Goal: Task Accomplishment & Management: Use online tool/utility

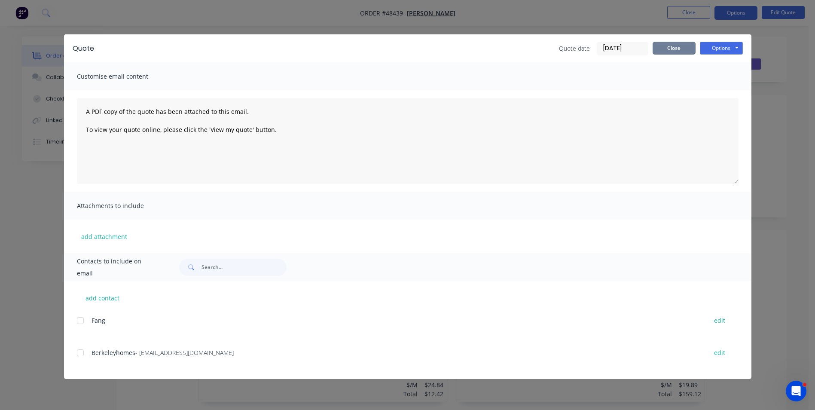
click at [689, 51] on button "Close" at bounding box center [673, 48] width 43 height 13
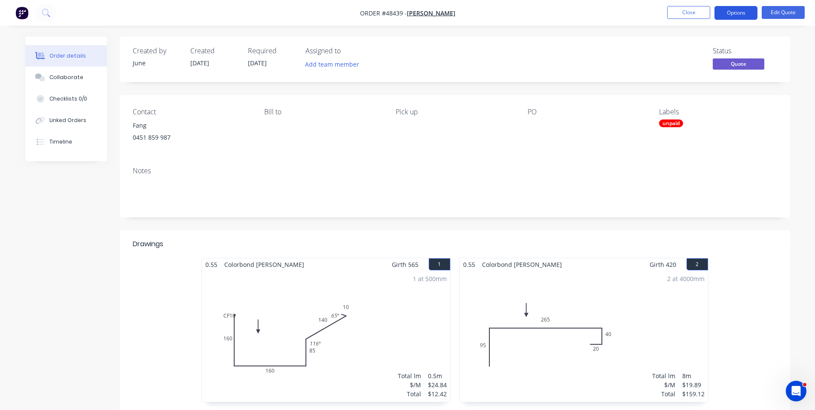
click at [732, 11] on button "Options" at bounding box center [735, 13] width 43 height 14
click at [491, 50] on div "Status Quote" at bounding box center [584, 59] width 386 height 25
click at [751, 10] on button "Options" at bounding box center [735, 13] width 43 height 14
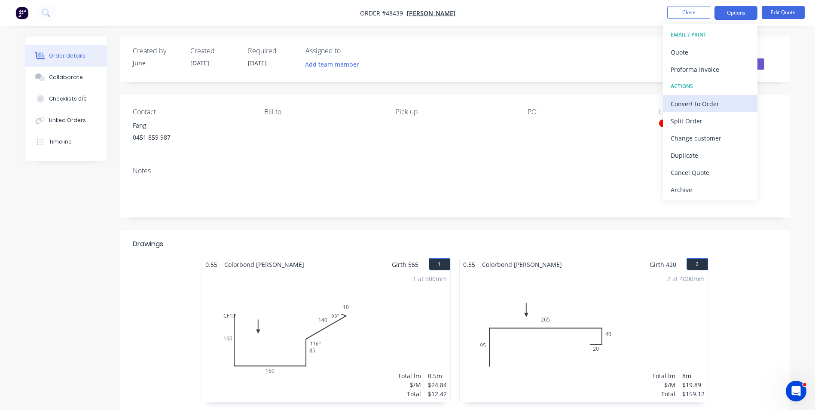
click at [715, 104] on div "Convert to Order" at bounding box center [709, 103] width 79 height 12
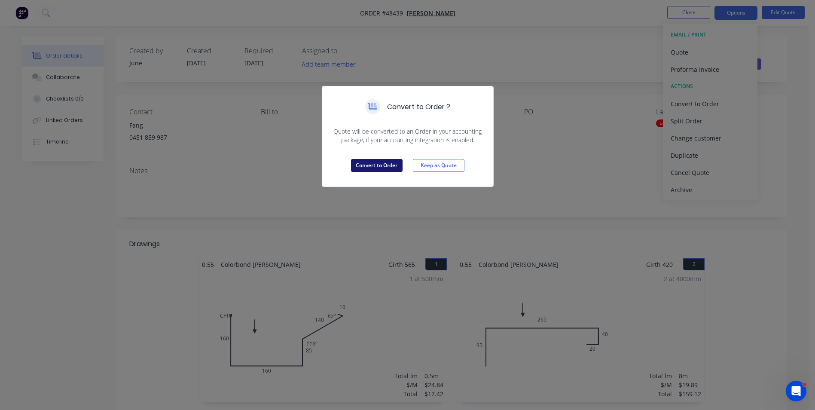
click at [395, 164] on button "Convert to Order" at bounding box center [377, 165] width 52 height 13
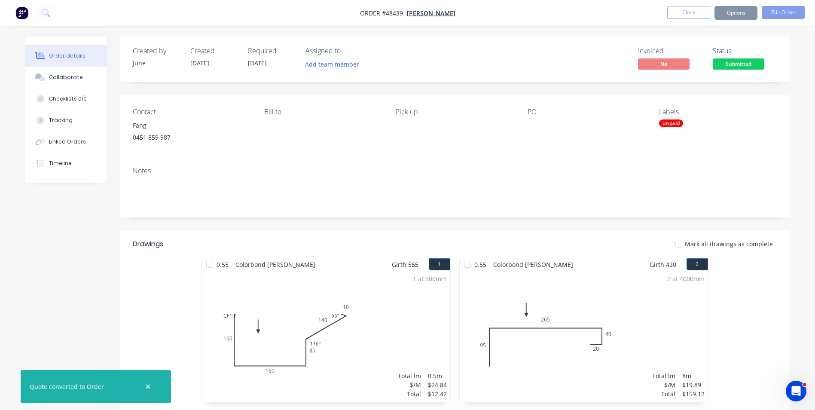
click at [739, 14] on button "Options" at bounding box center [735, 13] width 43 height 14
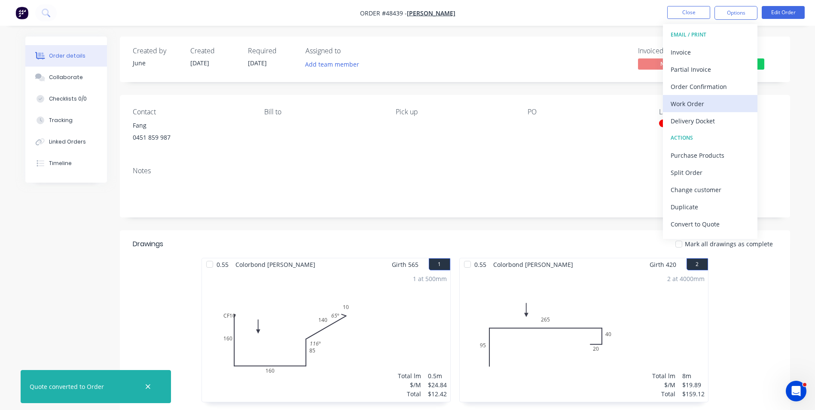
click at [708, 105] on div "Work Order" at bounding box center [709, 103] width 79 height 12
click at [705, 100] on div "Custom" at bounding box center [709, 103] width 79 height 12
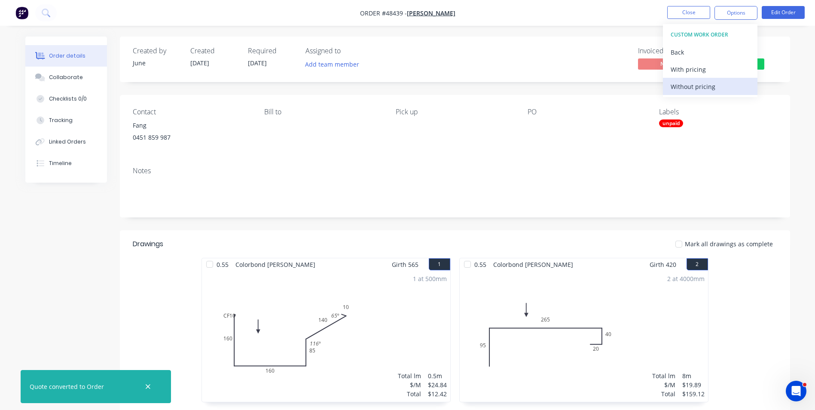
click at [709, 86] on div "Without pricing" at bounding box center [709, 86] width 79 height 12
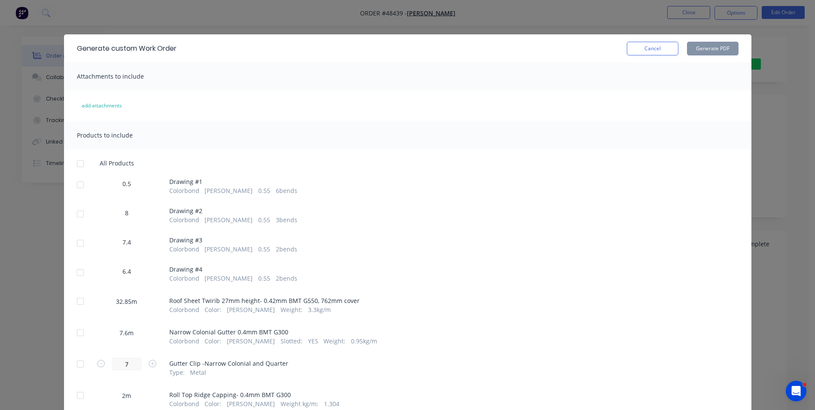
click at [82, 186] on div at bounding box center [80, 184] width 17 height 17
click at [81, 213] on div at bounding box center [80, 213] width 17 height 17
click at [76, 246] on div at bounding box center [80, 242] width 17 height 17
click at [76, 277] on div at bounding box center [80, 272] width 17 height 17
click at [716, 47] on button "Generate PDF" at bounding box center [713, 49] width 52 height 14
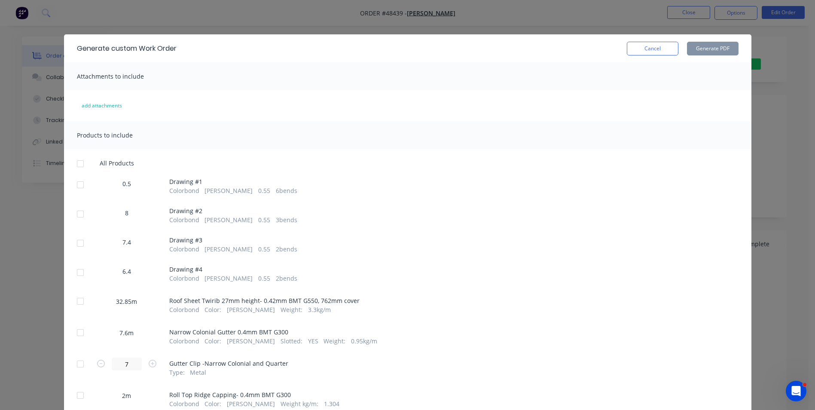
scroll to position [43, 0]
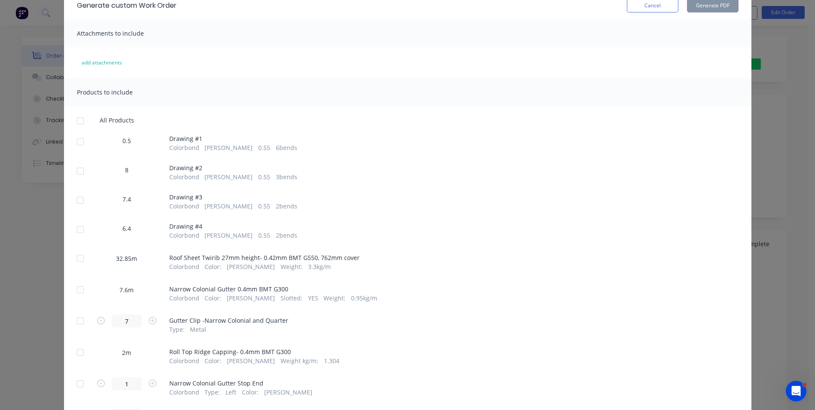
click at [84, 262] on div at bounding box center [80, 257] width 17 height 17
click at [710, 2] on button "Generate PDF" at bounding box center [713, 6] width 52 height 14
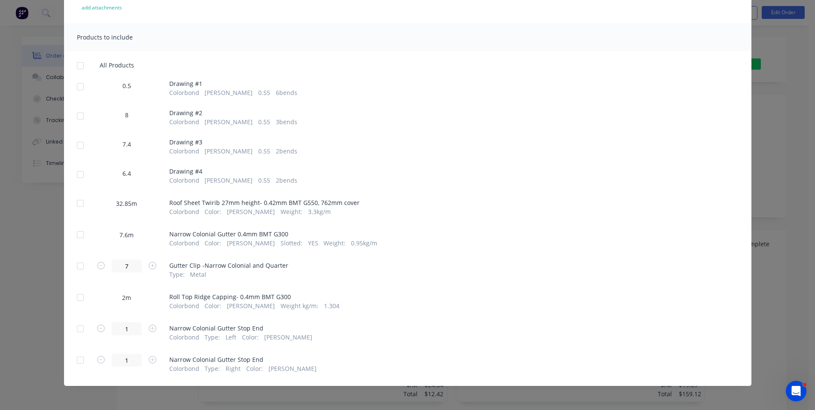
scroll to position [99, 0]
click at [81, 237] on div at bounding box center [80, 233] width 17 height 17
click at [78, 303] on div at bounding box center [80, 296] width 17 height 17
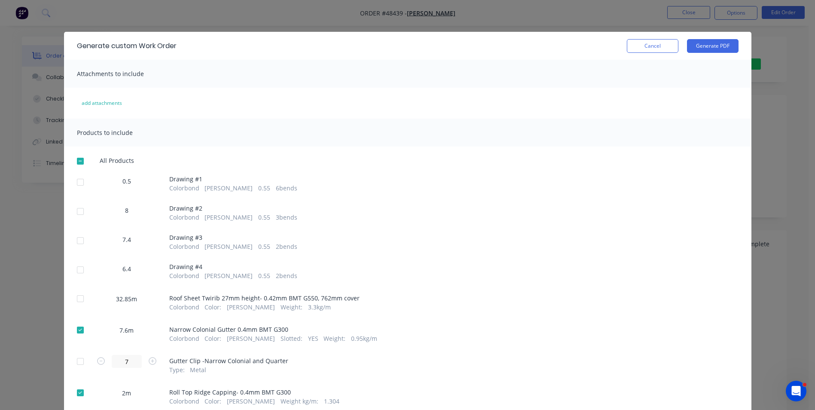
scroll to position [0, 0]
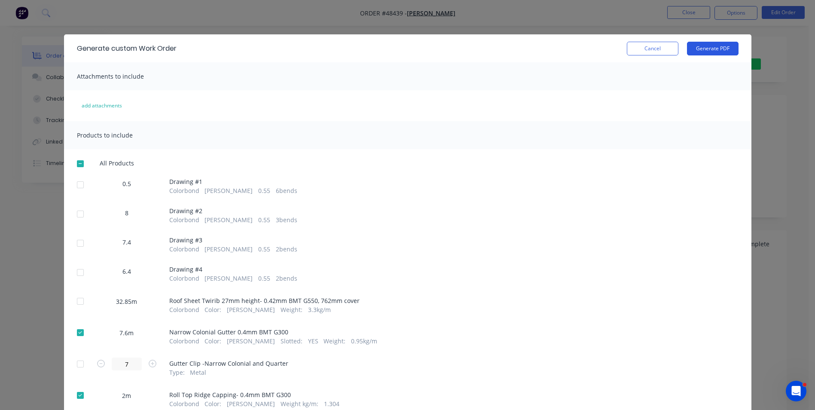
click at [715, 46] on button "Generate PDF" at bounding box center [713, 49] width 52 height 14
click at [647, 52] on button "Cancel" at bounding box center [652, 49] width 52 height 14
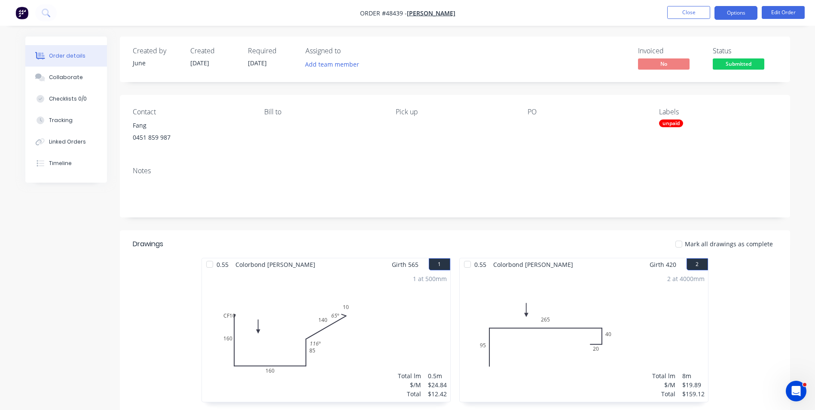
click at [751, 12] on button "Options" at bounding box center [735, 13] width 43 height 14
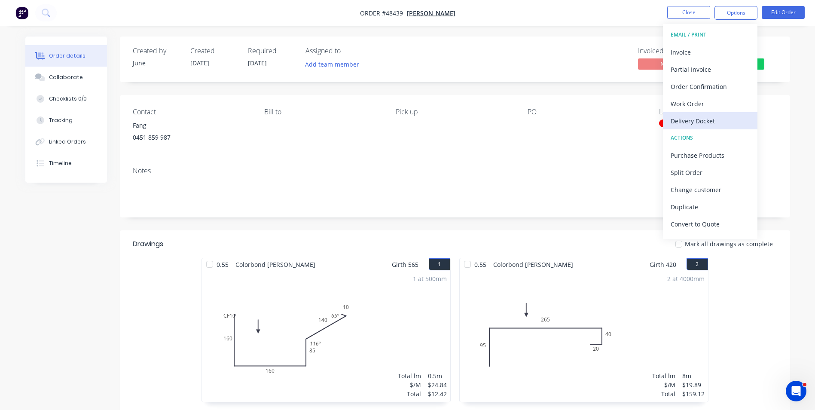
click at [719, 120] on div "Delivery Docket" at bounding box center [709, 121] width 79 height 12
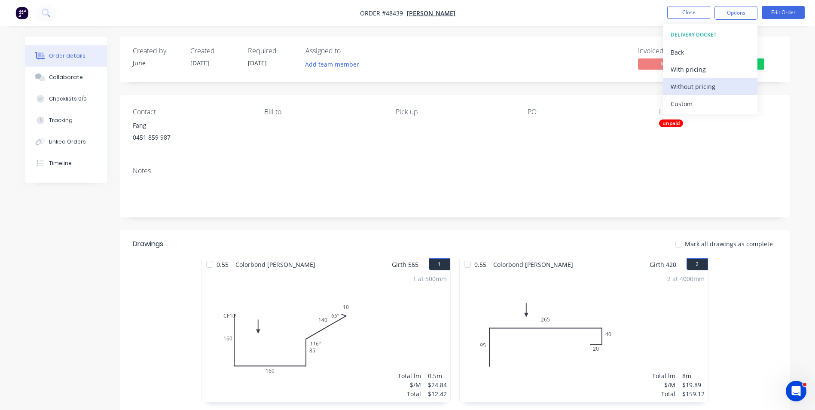
click at [726, 84] on div "Without pricing" at bounding box center [709, 86] width 79 height 12
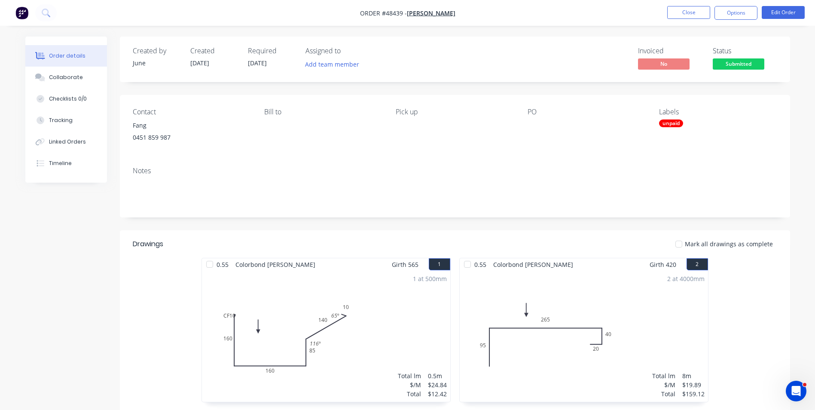
click at [712, 176] on div "Notes" at bounding box center [455, 189] width 670 height 58
